Goal: Task Accomplishment & Management: Complete application form

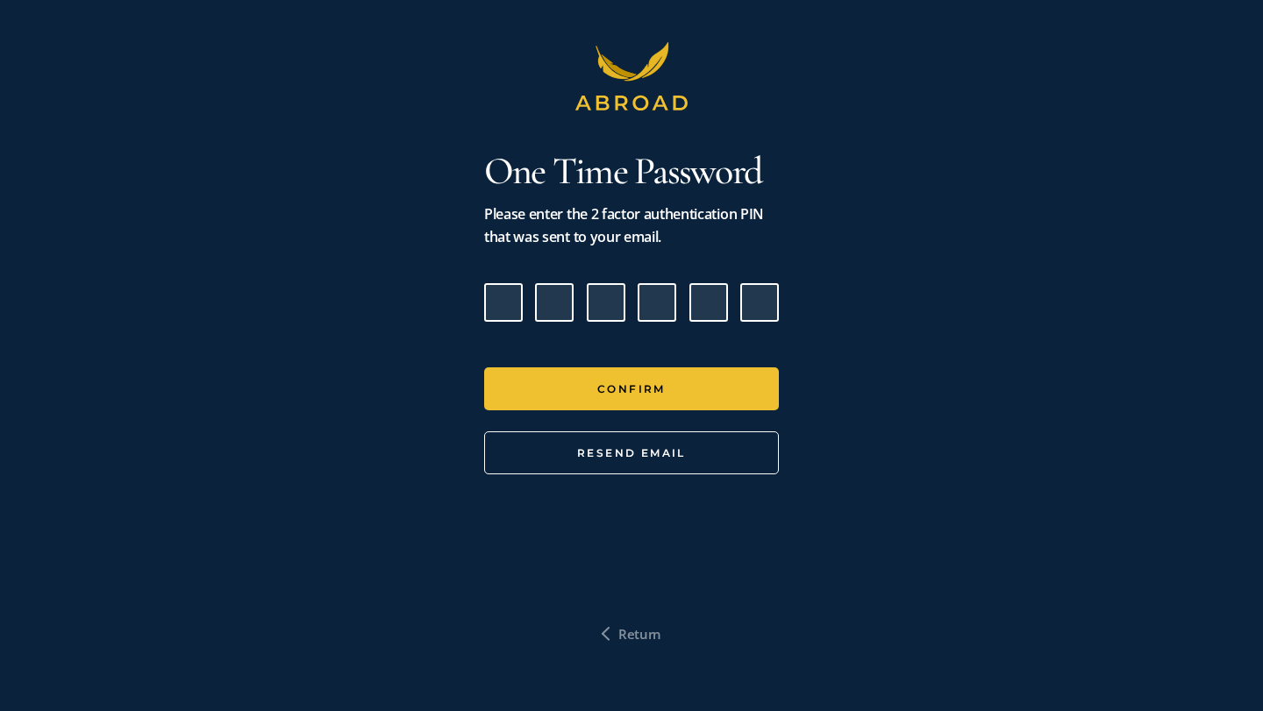
click at [518, 315] on input "Please enter verification code. Digit 1" at bounding box center [503, 302] width 39 height 39
paste input "8"
type input "3"
type input "9"
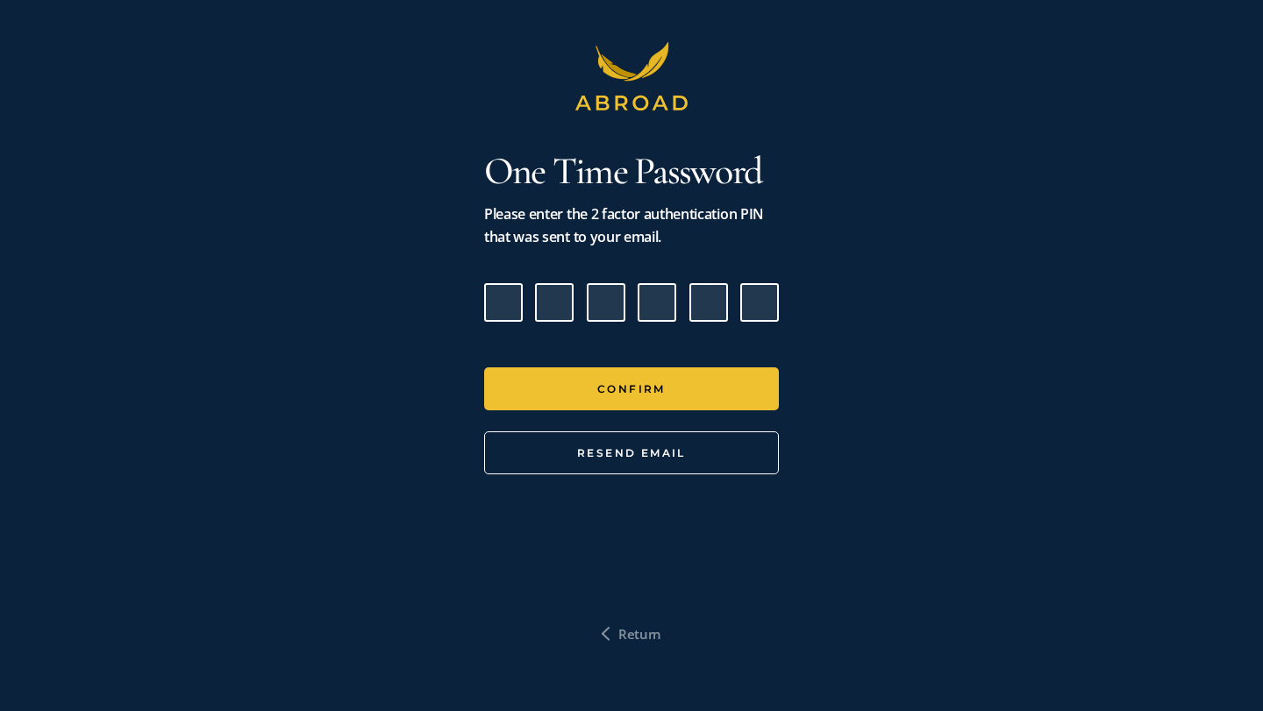
type input "1"
type input "2"
type input "8"
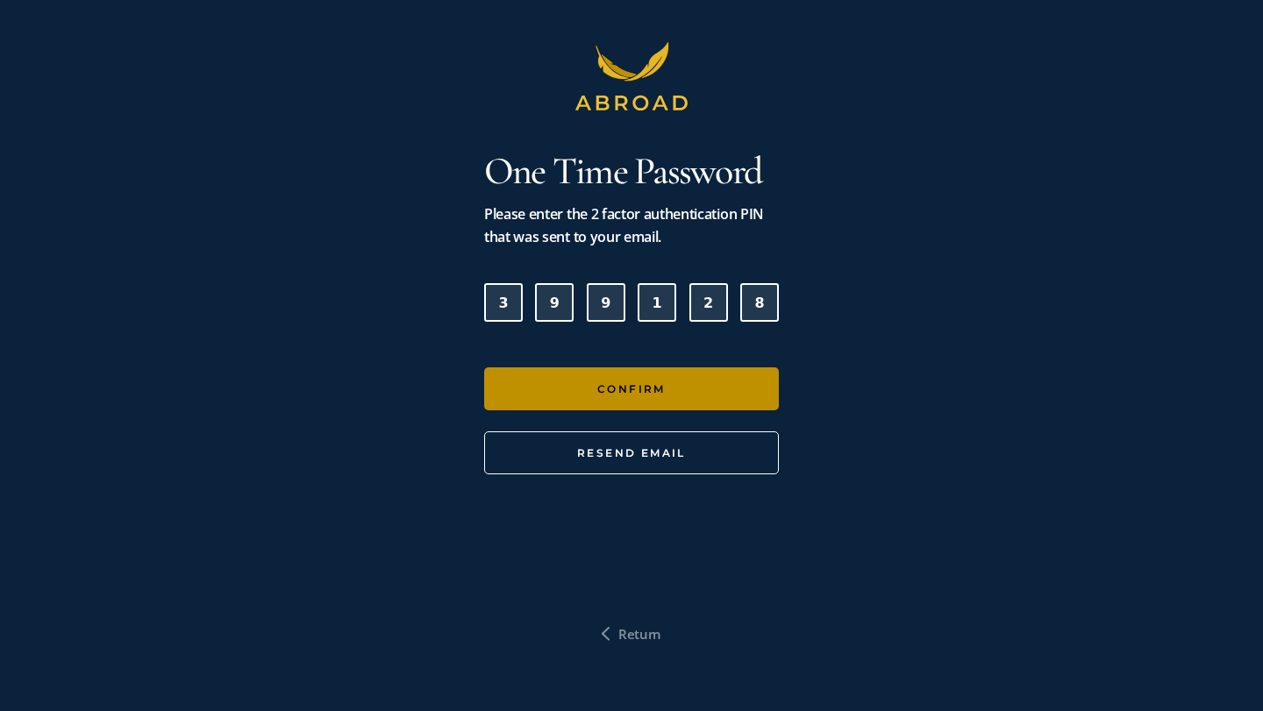
click at [639, 382] on button "Confirm" at bounding box center [631, 388] width 295 height 43
